Goal: Go to known website: Go to known website

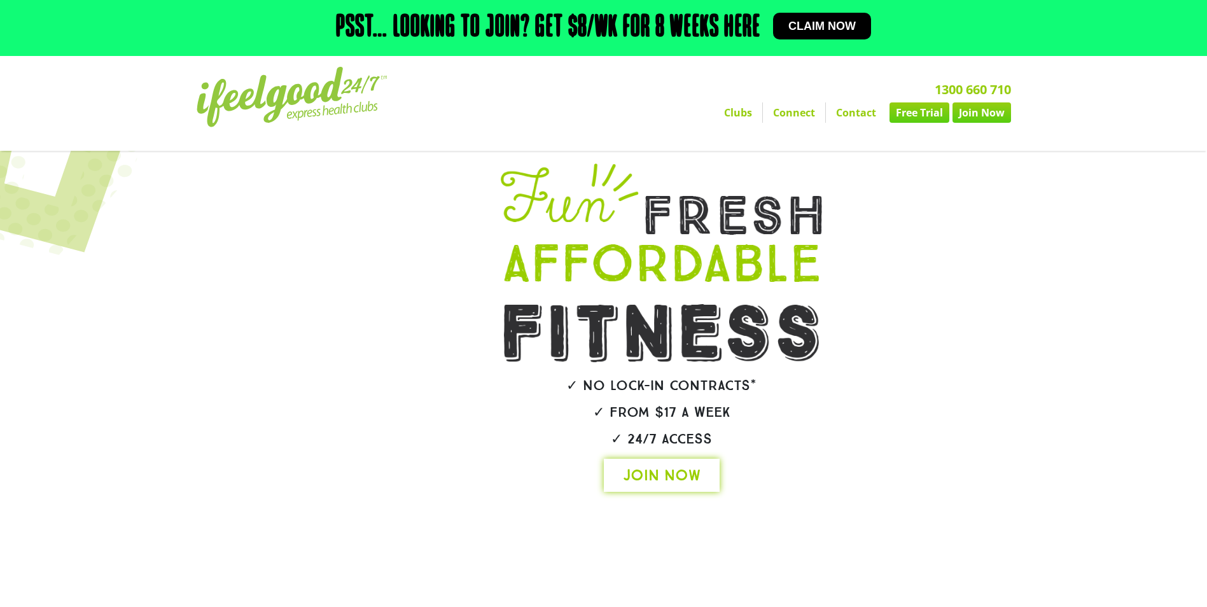
click at [670, 463] on link "JOIN NOW" at bounding box center [662, 475] width 116 height 33
click at [724, 109] on link "Clubs" at bounding box center [738, 112] width 48 height 20
click at [313, 98] on img at bounding box center [292, 97] width 191 height 60
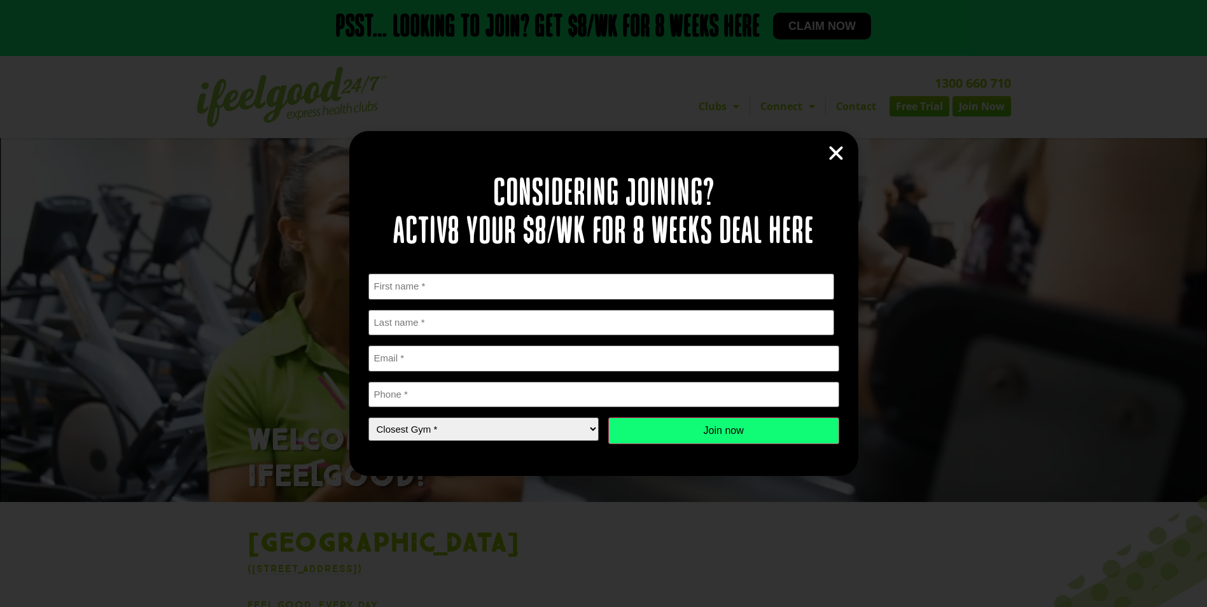
click at [840, 148] on icon "Close" at bounding box center [836, 153] width 19 height 19
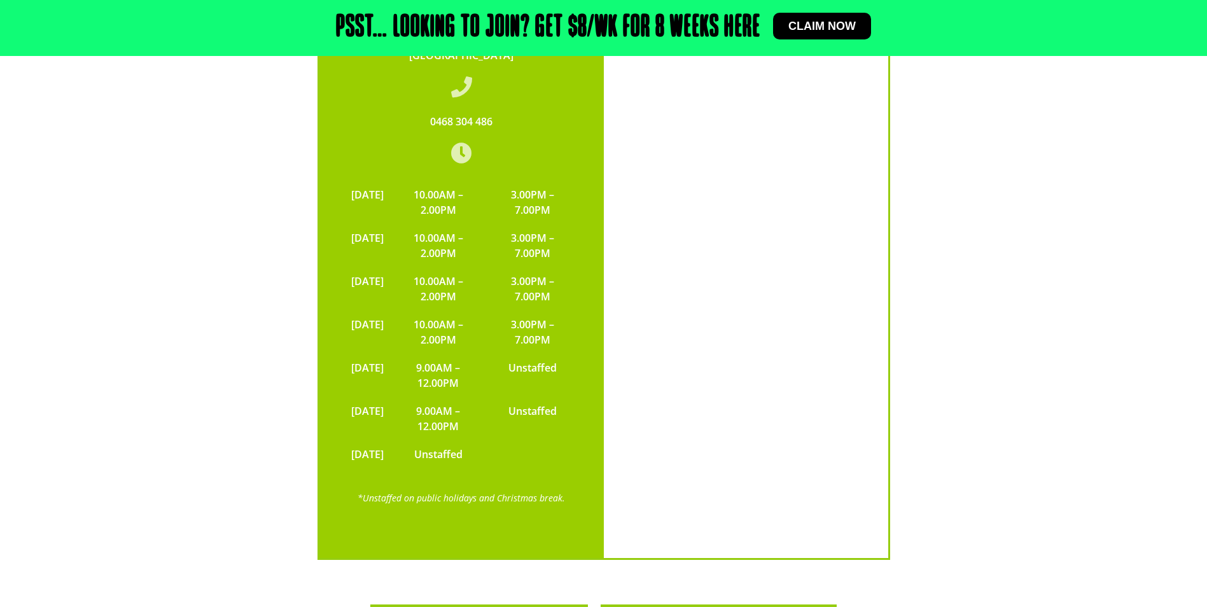
scroll to position [2992, 0]
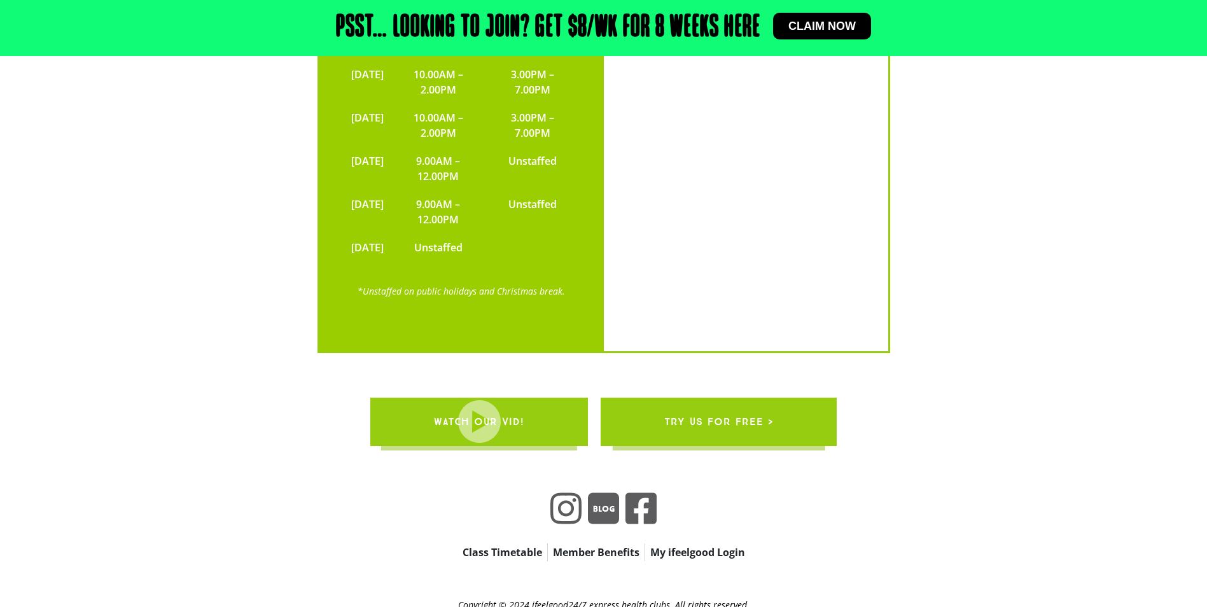
drag, startPoint x: 716, startPoint y: 493, endPoint x: 722, endPoint y: 501, distance: 10.1
click at [716, 543] on link "My ifeelgood Login" at bounding box center [697, 552] width 105 height 18
